Goal: Transaction & Acquisition: Subscribe to service/newsletter

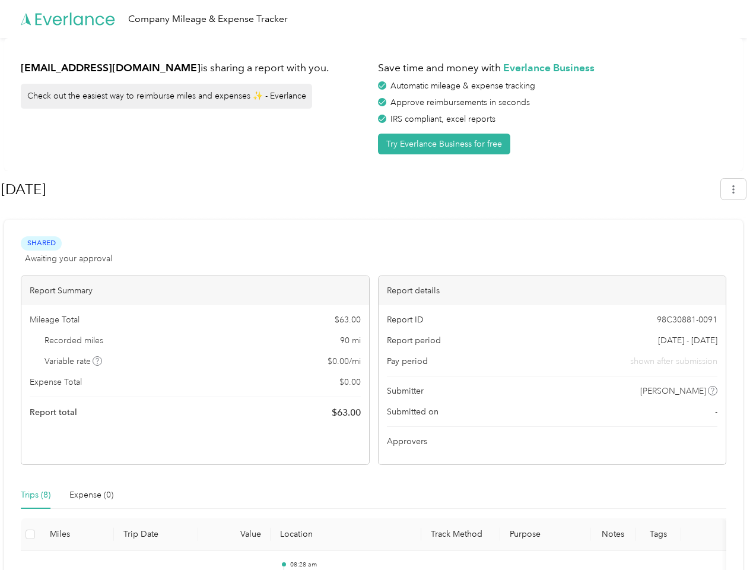
click at [379, 285] on div "Report details" at bounding box center [553, 290] width 348 height 29
click at [376, 19] on div "Company Mileage & Expense Tracker" at bounding box center [373, 19] width 747 height 38
click at [446, 144] on button "Try Everlance Business for free" at bounding box center [444, 144] width 132 height 21
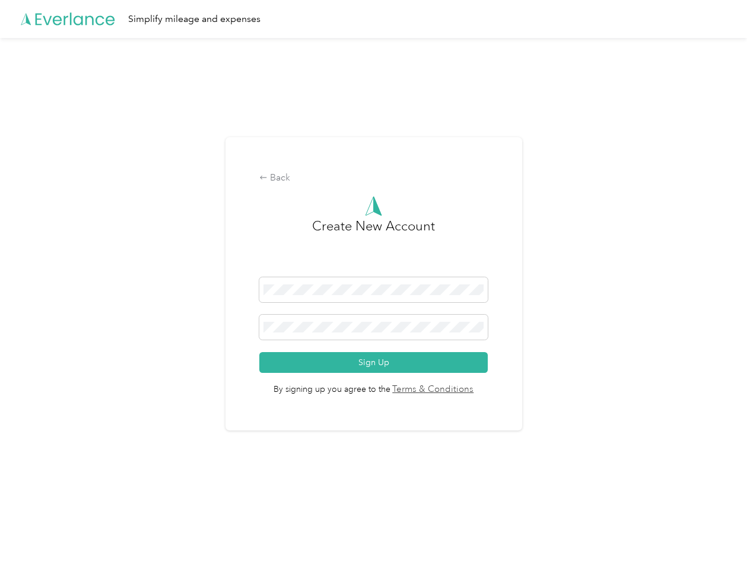
click at [360, 189] on div "Back Create New Account Sign Up By signing up you agree to the Terms & Conditio…" at bounding box center [374, 284] width 297 height 294
click at [740, 189] on div "Back Create New Account Sign Up By signing up you agree to the Terms & Conditio…" at bounding box center [373, 289] width 747 height 502
click at [98, 361] on div "Back Create New Account Sign Up By signing up you agree to the Terms & Conditio…" at bounding box center [373, 289] width 747 height 502
click at [468, 391] on link "Terms & Conditions" at bounding box center [433, 390] width 84 height 14
click at [36, 495] on div "Back Create New Account Sign Up By signing up you agree to the Terms & Conditio…" at bounding box center [373, 289] width 747 height 502
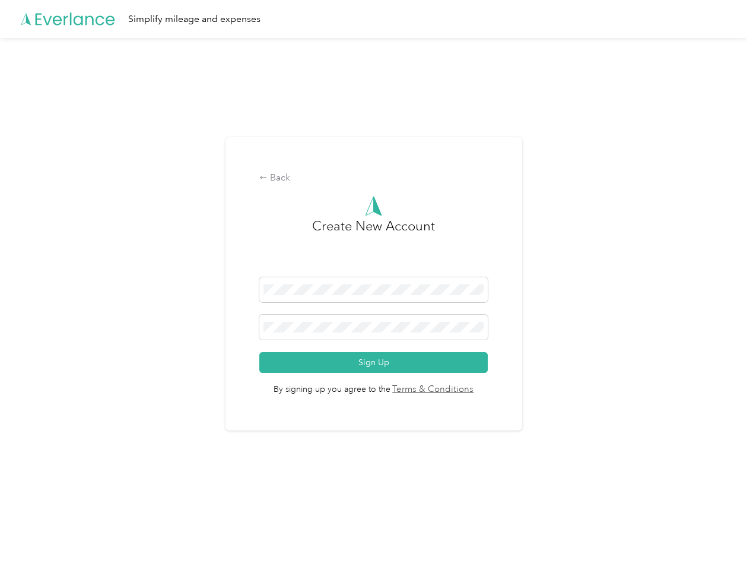
click at [91, 495] on div "Back Create New Account Sign Up By signing up you agree to the Terms & Conditio…" at bounding box center [373, 289] width 747 height 502
click at [30, 534] on div "Back Create New Account Sign Up By signing up you agree to the Terms & Conditio…" at bounding box center [373, 289] width 747 height 502
